Goal: Check status: Verify the current state of an ongoing process or item

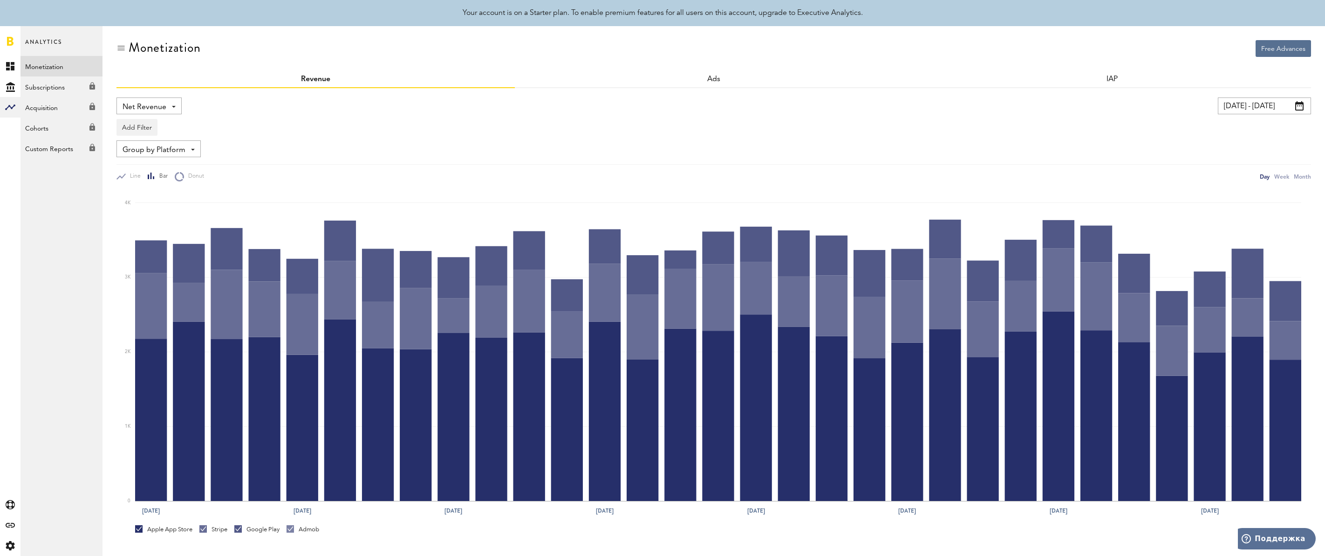
click at [10, 39] on link at bounding box center [10, 40] width 7 height 9
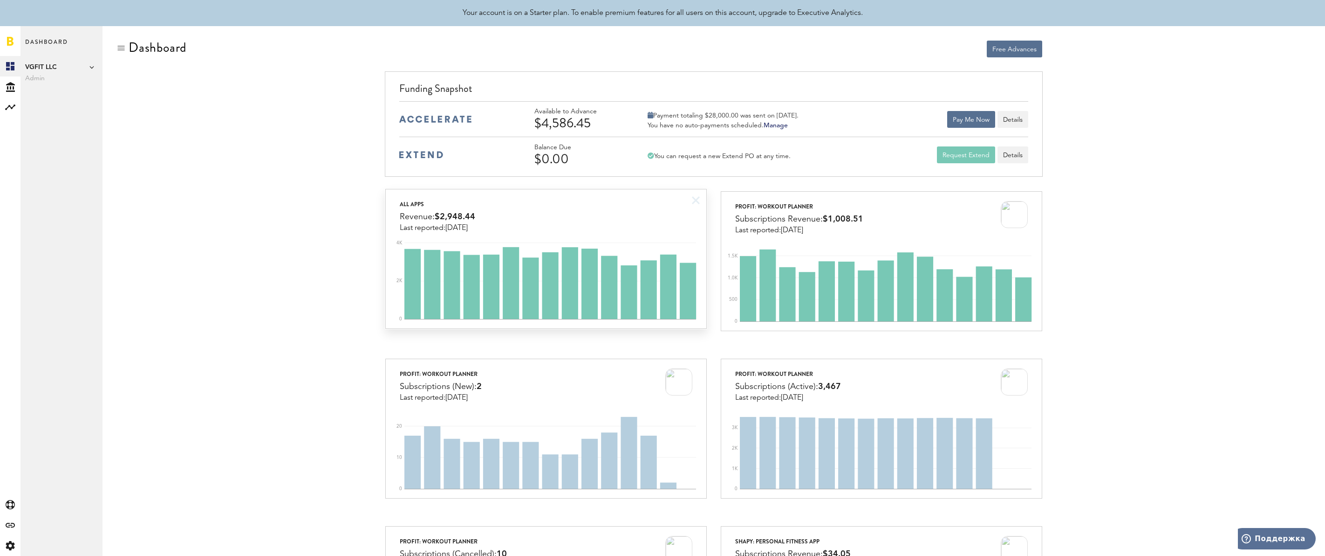
click at [638, 215] on div "All apps Revenue: $2,948.44 Last reported: [DATE]" at bounding box center [546, 210] width 320 height 43
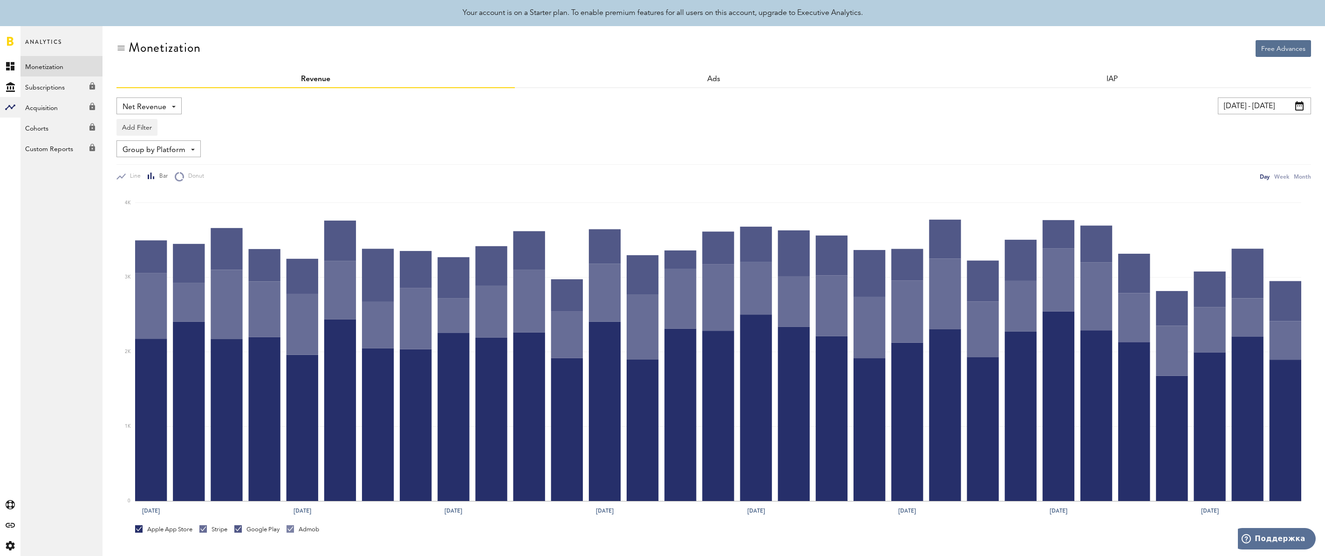
click at [11, 41] on link at bounding box center [10, 40] width 7 height 9
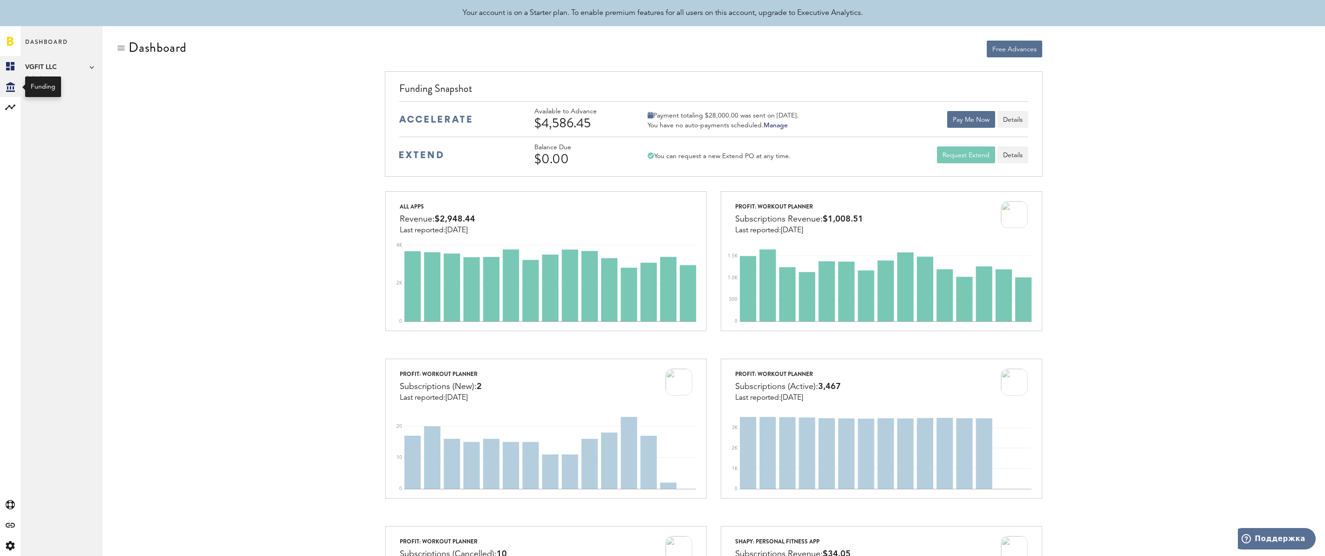
click at [9, 86] on icon "Created with Sketch." at bounding box center [10, 87] width 9 height 10
click at [46, 86] on link "Transactions" at bounding box center [62, 86] width 82 height 21
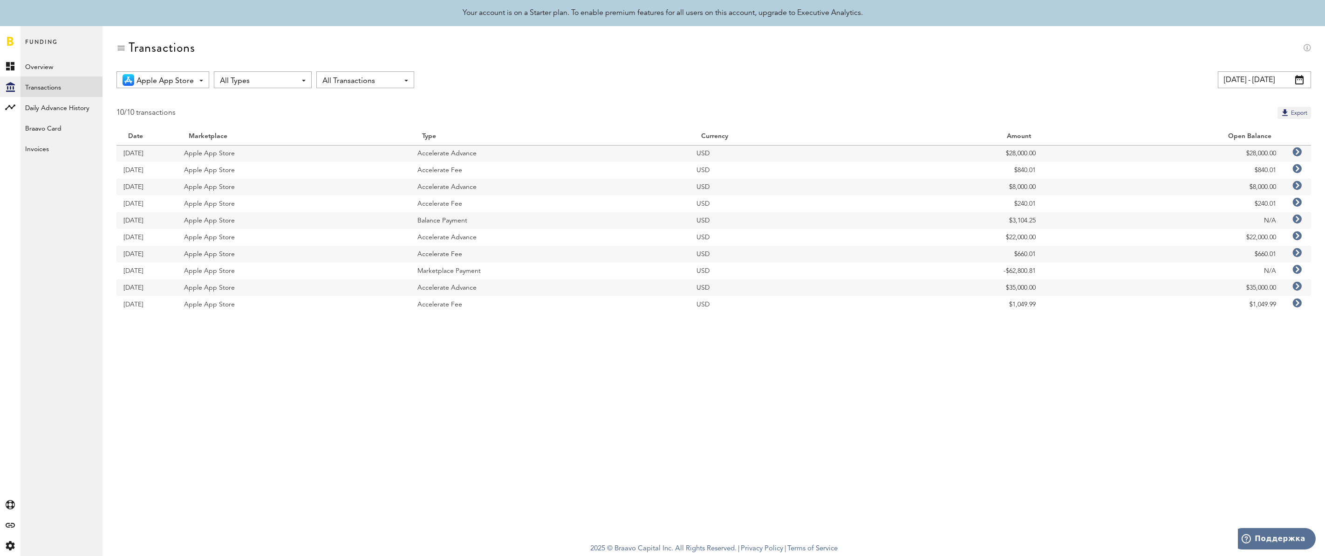
click at [1302, 80] on span at bounding box center [1300, 79] width 8 height 9
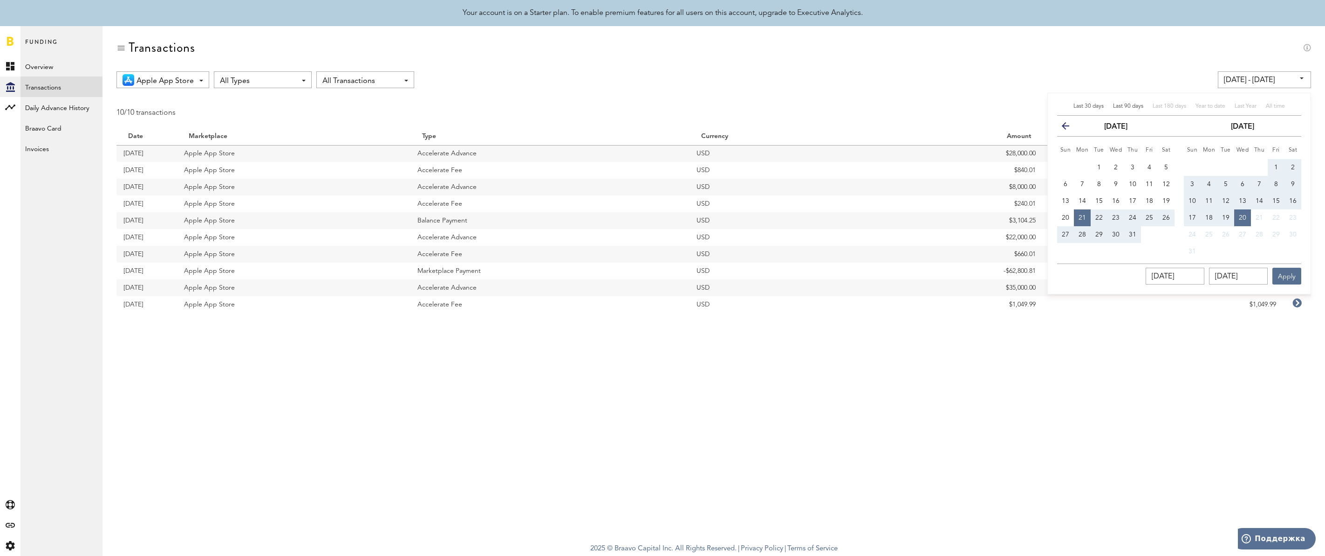
click at [1131, 107] on span "Last 90 days" at bounding box center [1128, 106] width 30 height 6
type input "[DATE] - [DATE]"
type input "[DATE]"
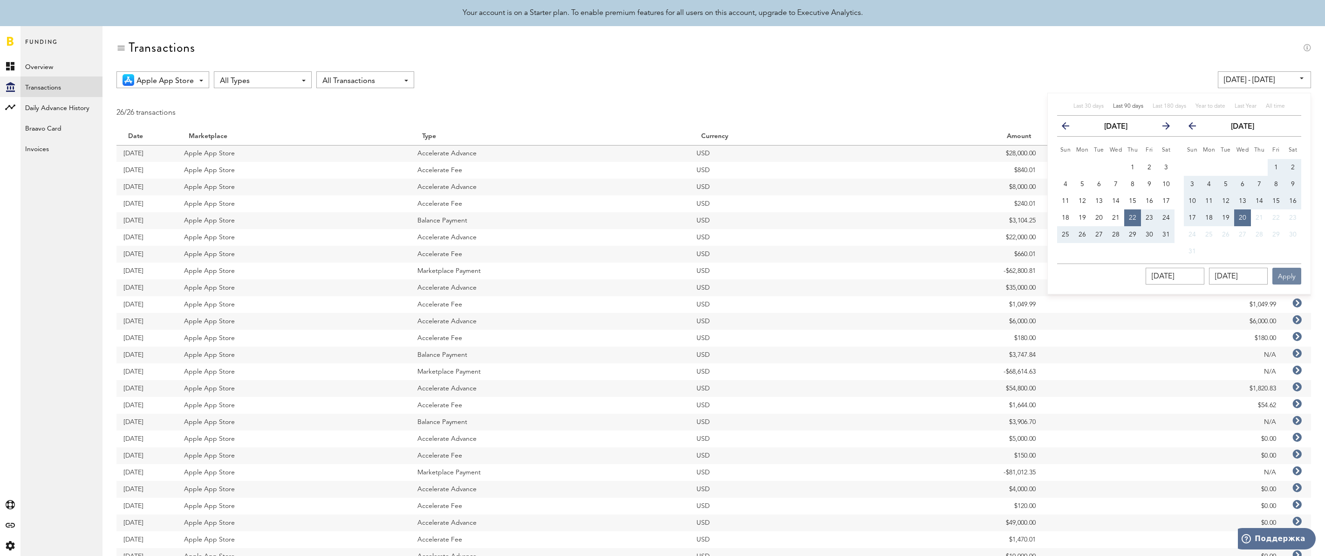
click at [1293, 271] on button "Apply" at bounding box center [1287, 276] width 29 height 17
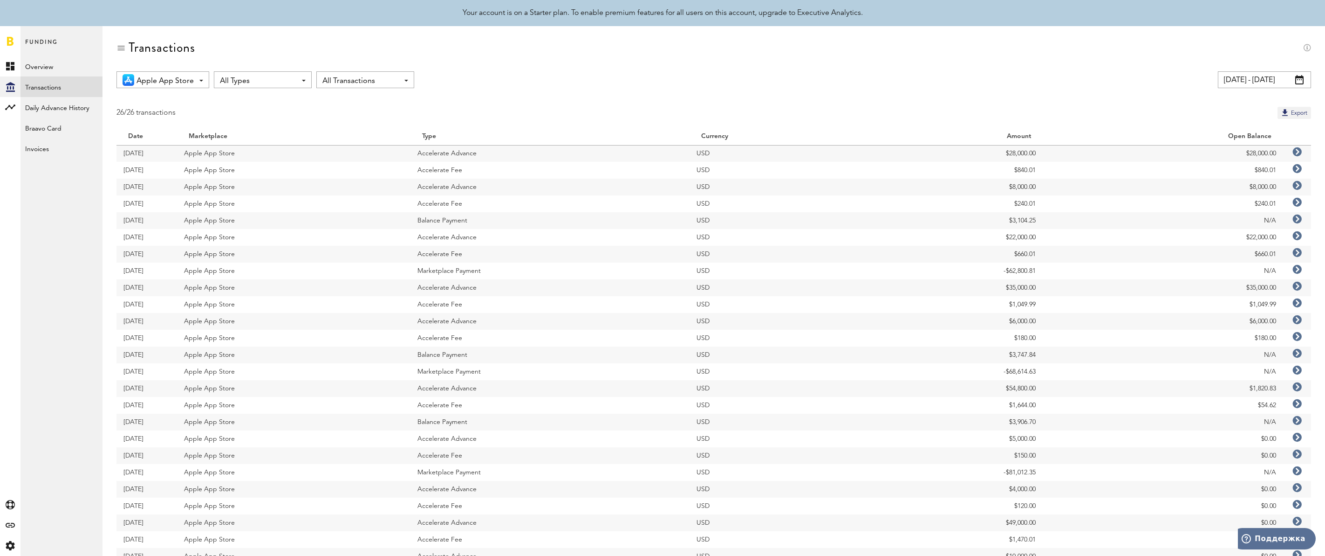
click at [405, 83] on div "All Transactions Opened Only All Transactions" at bounding box center [365, 79] width 98 height 17
click at [286, 80] on span "All Types" at bounding box center [258, 81] width 76 height 16
click at [268, 201] on span "Marketplace Payment" at bounding box center [273, 202] width 101 height 16
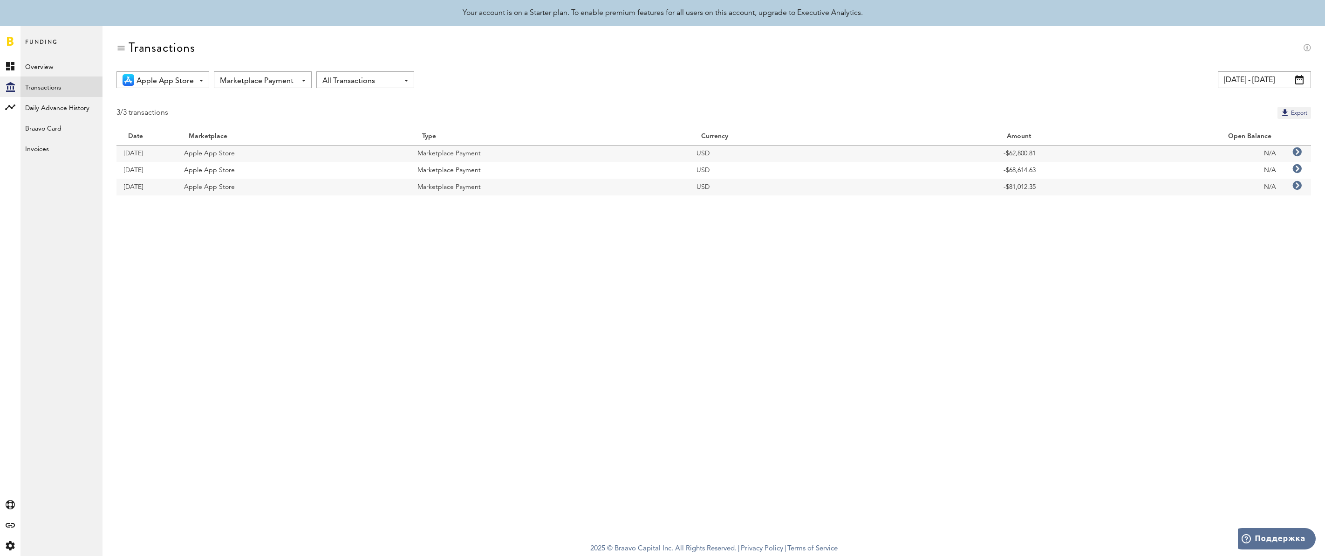
drag, startPoint x: 1040, startPoint y: 151, endPoint x: 1009, endPoint y: 152, distance: 31.2
click at [1009, 152] on td "-$62,800.81" at bounding box center [956, 153] width 171 height 17
copy td "62,800.81"
drag, startPoint x: 154, startPoint y: 151, endPoint x: 118, endPoint y: 151, distance: 35.9
click at [118, 151] on td "[DATE]" at bounding box center [147, 153] width 61 height 17
